Goal: Browse casually

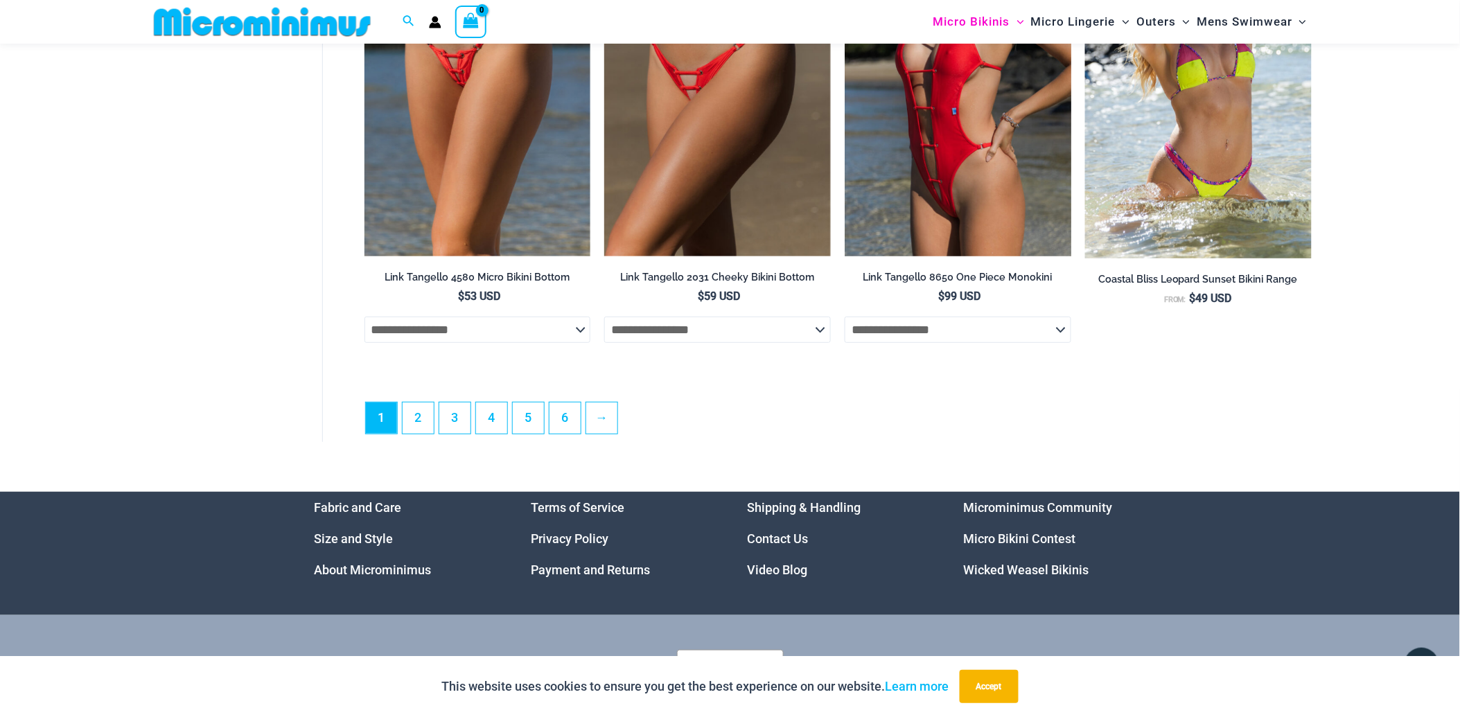
scroll to position [3761, 0]
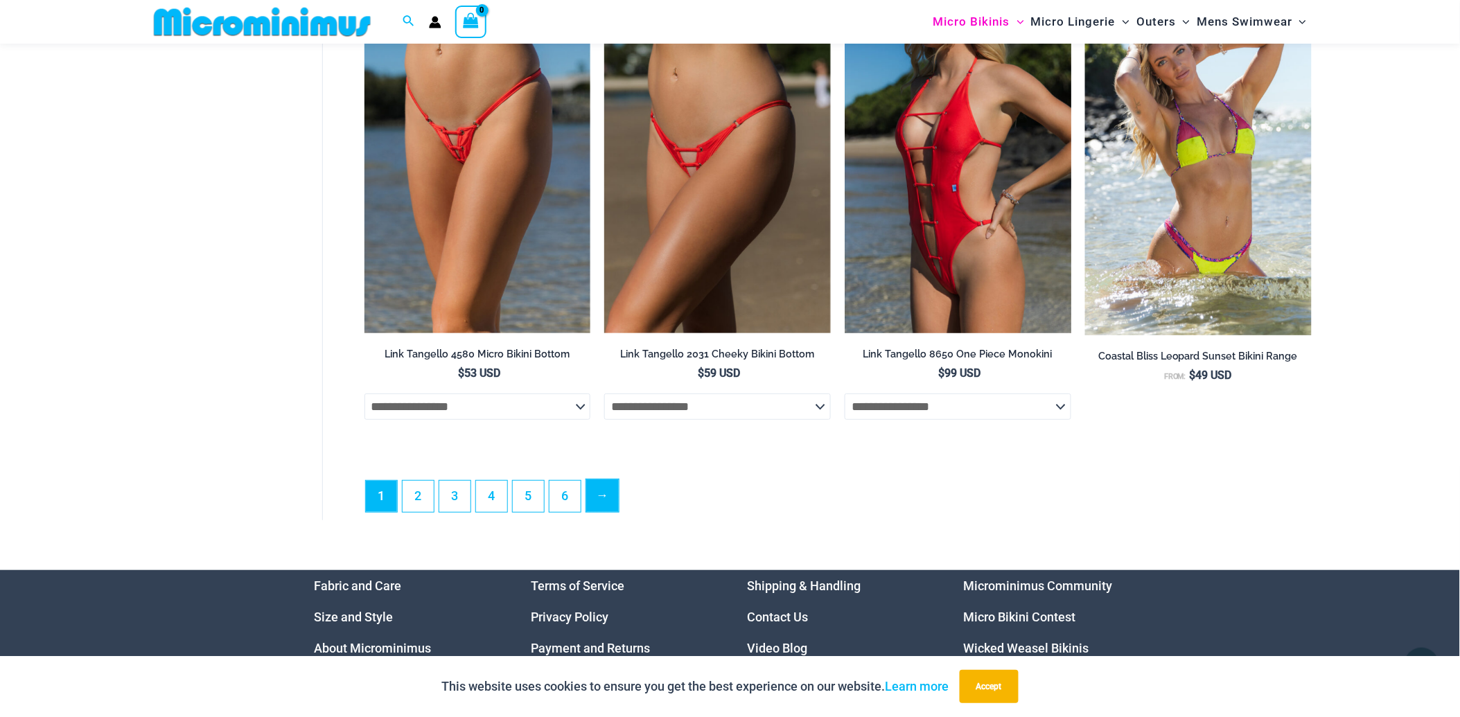
click at [598, 503] on link "→" at bounding box center [602, 496] width 33 height 33
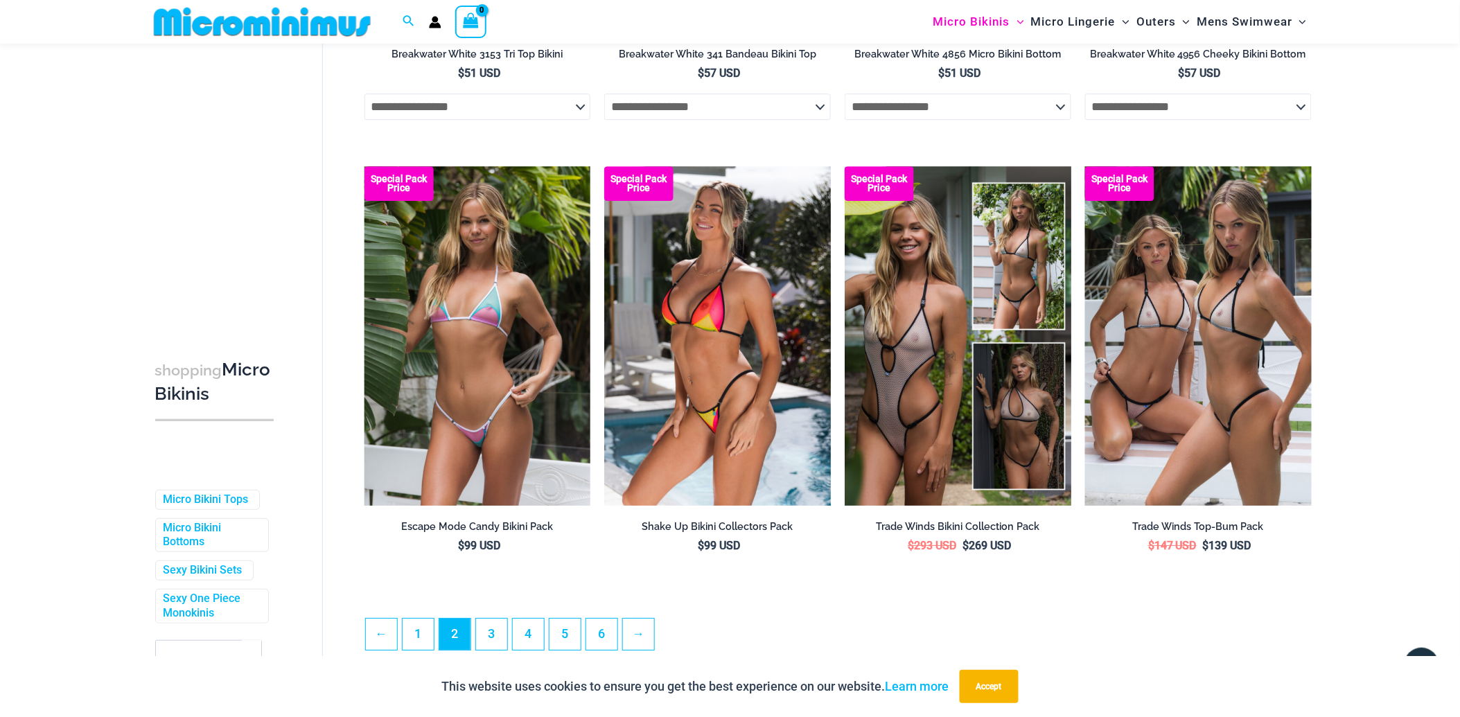
scroll to position [3376, 0]
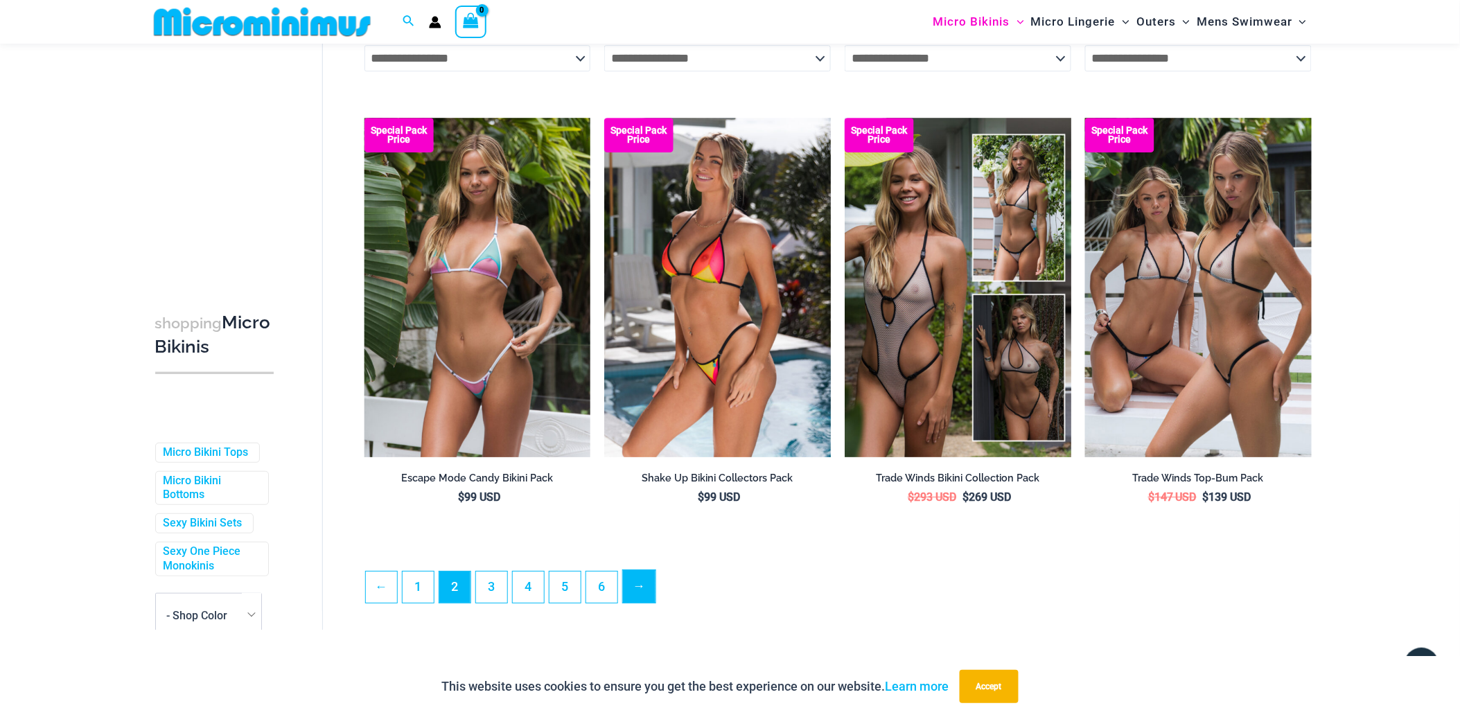
click at [641, 602] on link "→" at bounding box center [639, 586] width 33 height 33
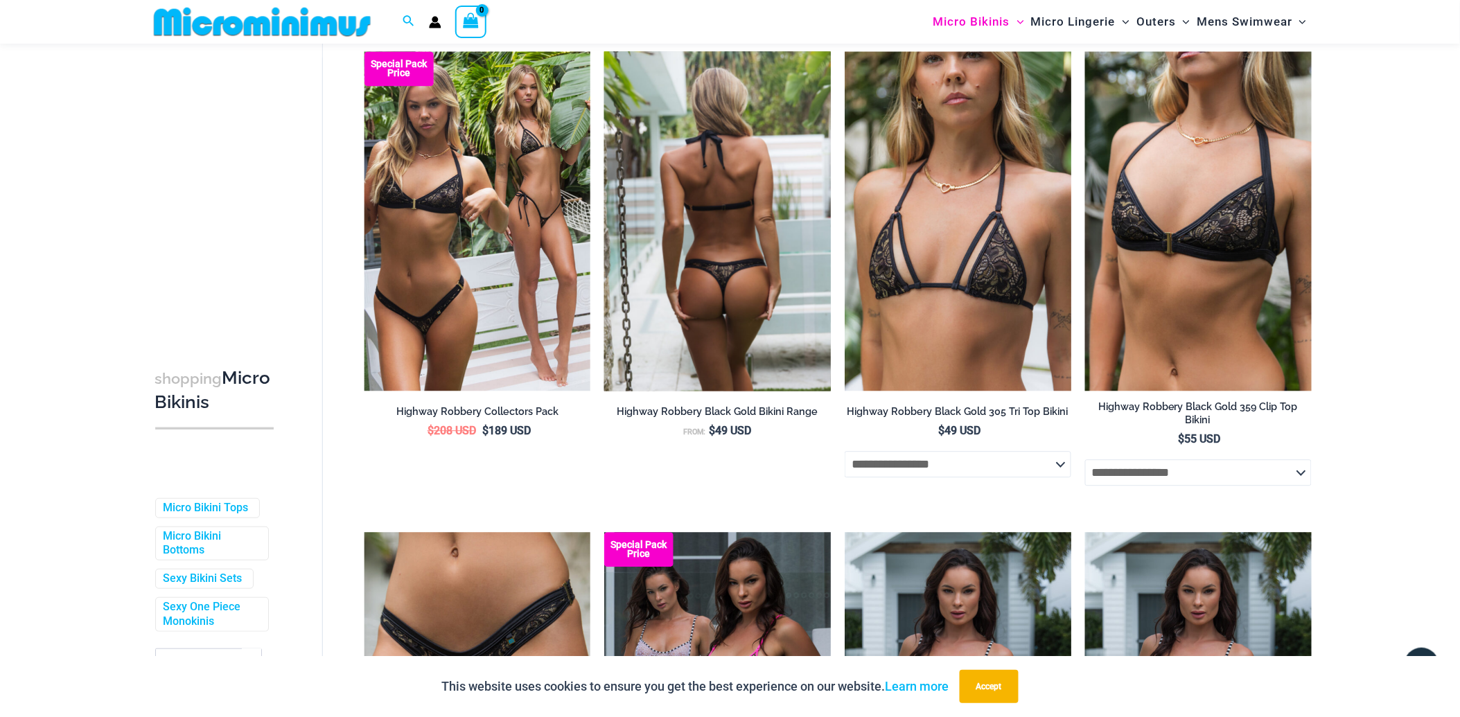
scroll to position [988, 0]
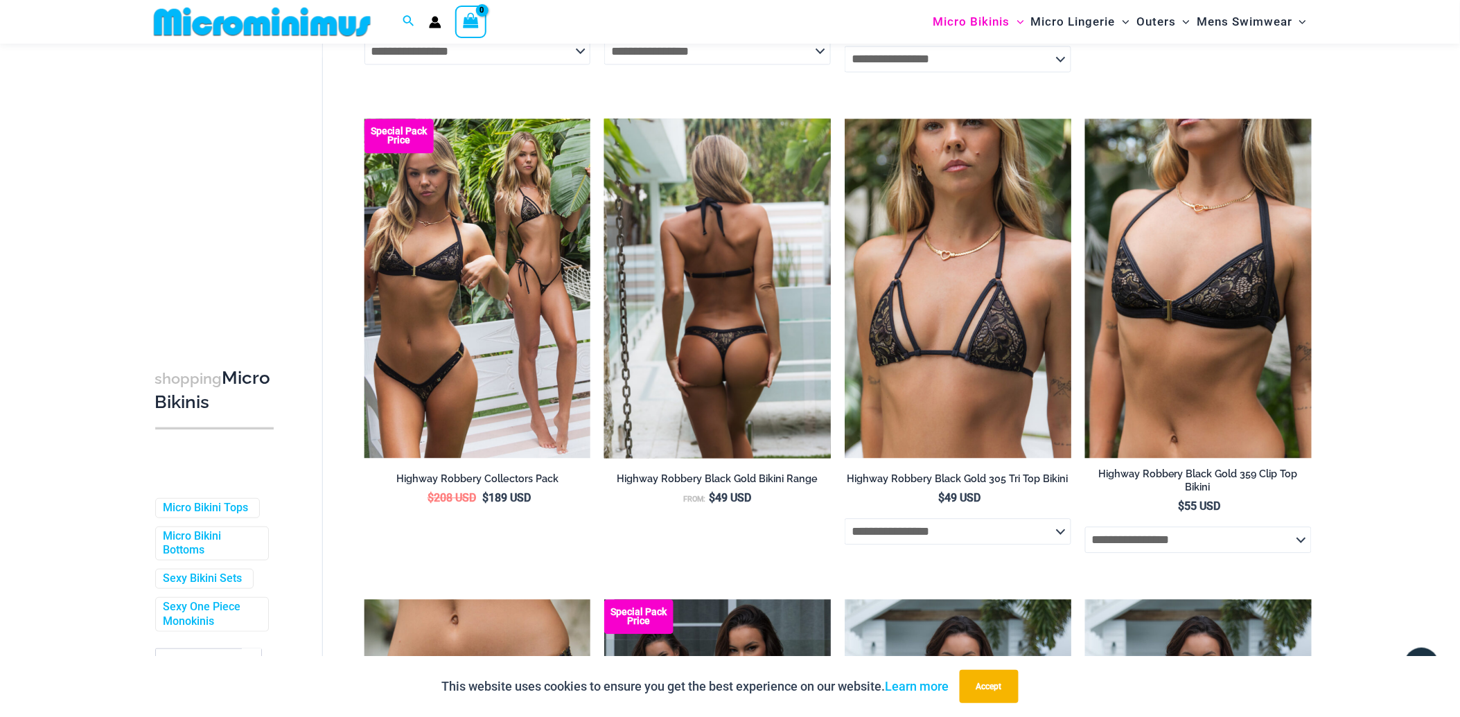
click at [759, 362] on img at bounding box center [717, 289] width 227 height 340
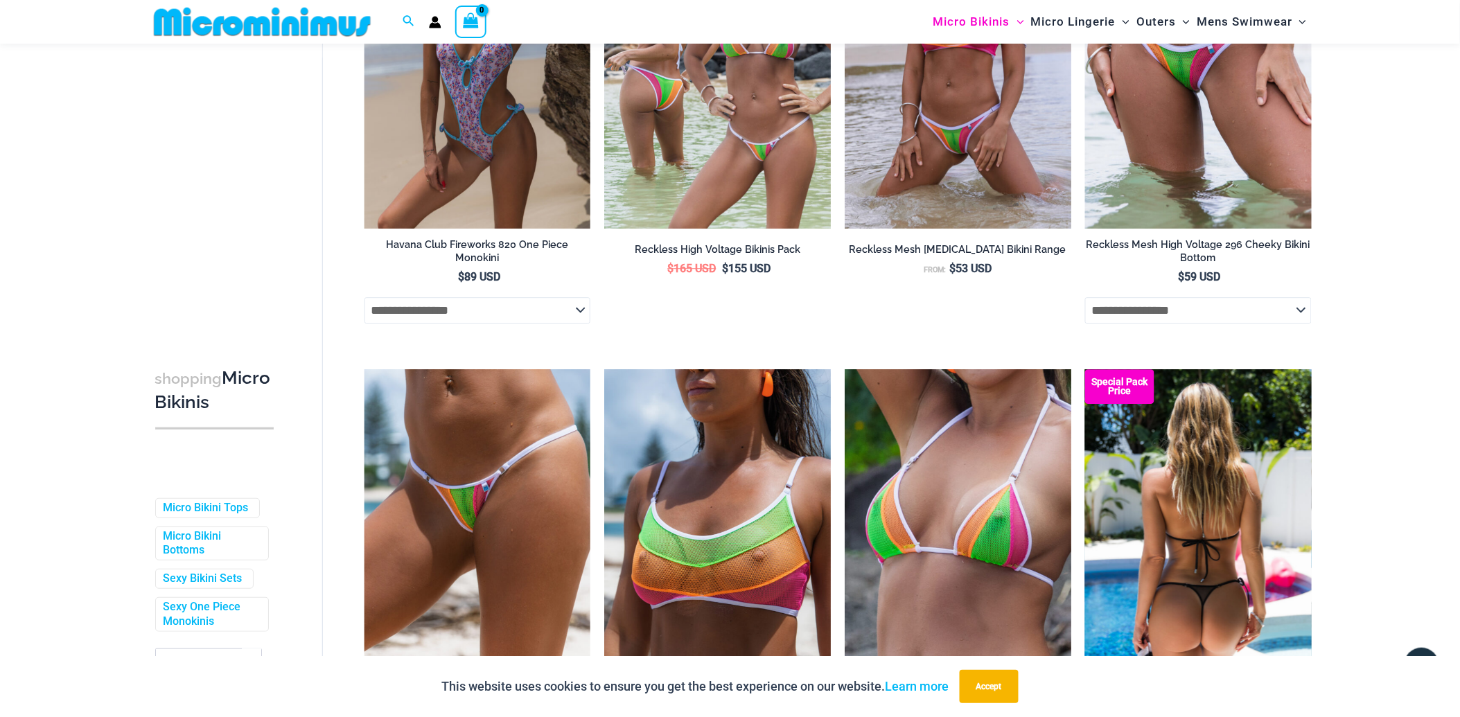
scroll to position [3376, 0]
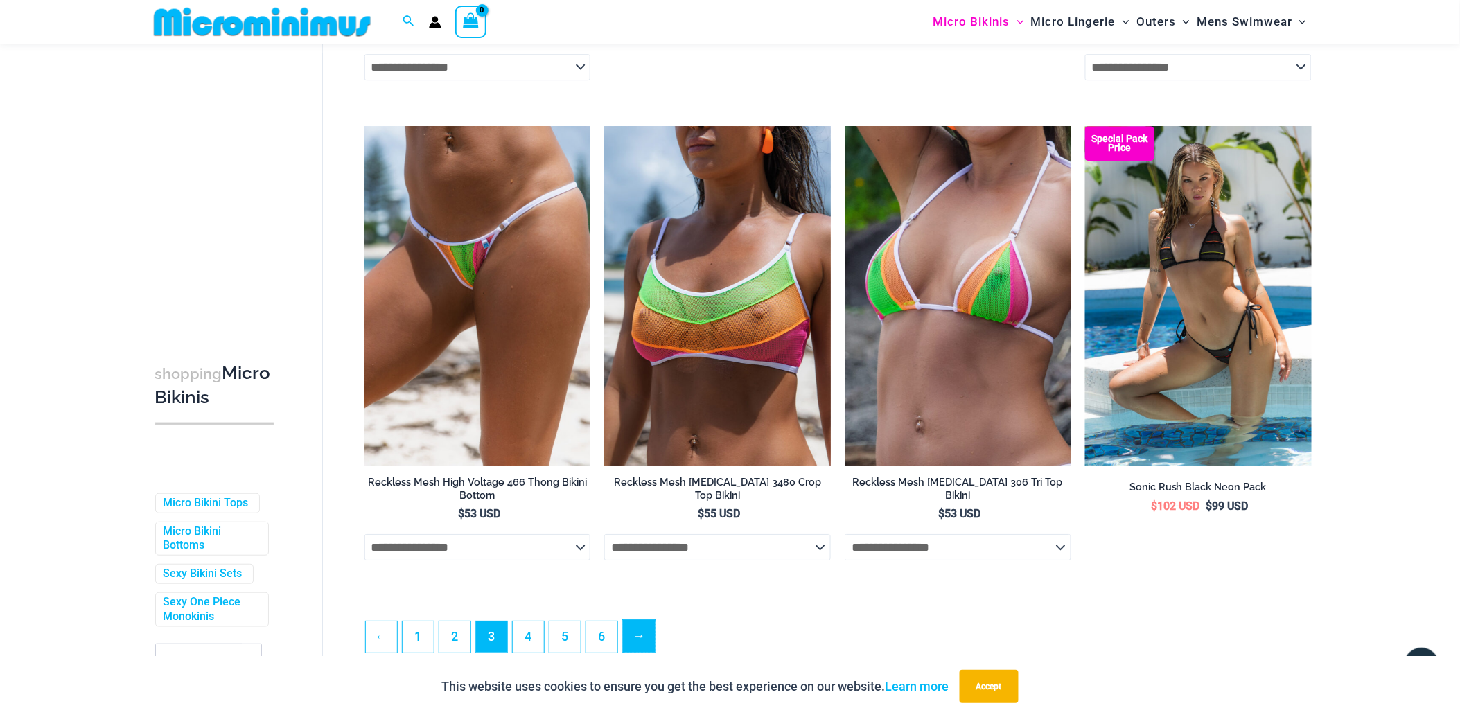
click at [648, 636] on link "→" at bounding box center [639, 636] width 33 height 33
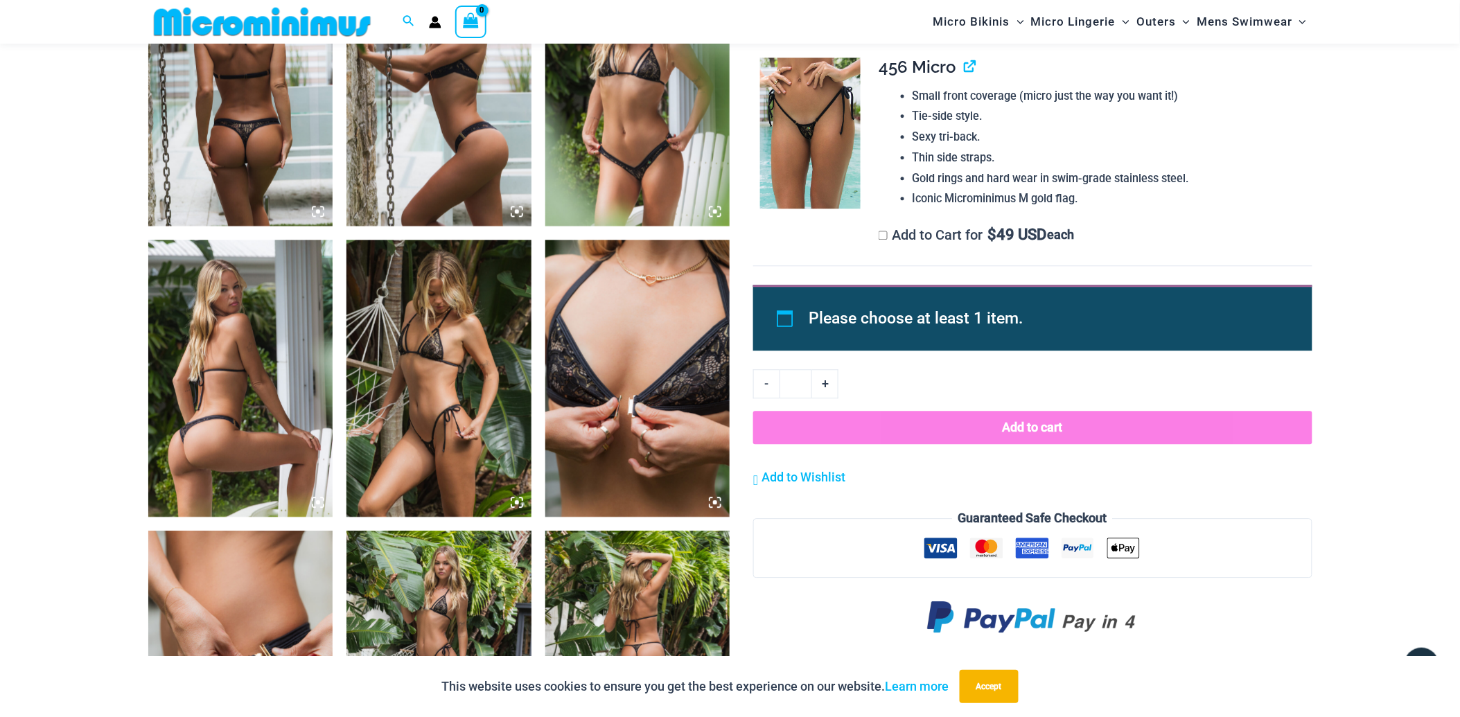
scroll to position [1450, 0]
